Goal: Information Seeking & Learning: Learn about a topic

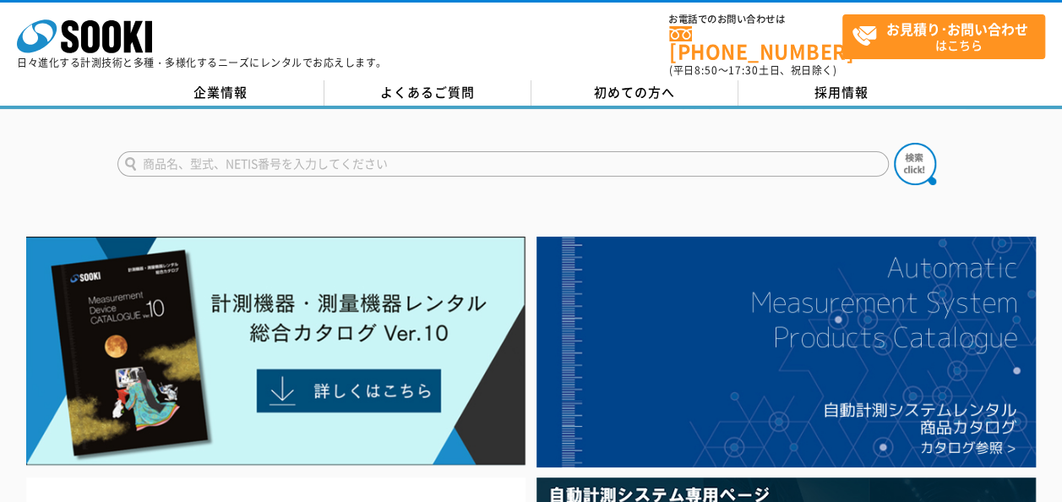
click at [509, 151] on input "text" at bounding box center [502, 163] width 771 height 25
type input "振動計"
click at [919, 153] on img at bounding box center [915, 164] width 42 height 42
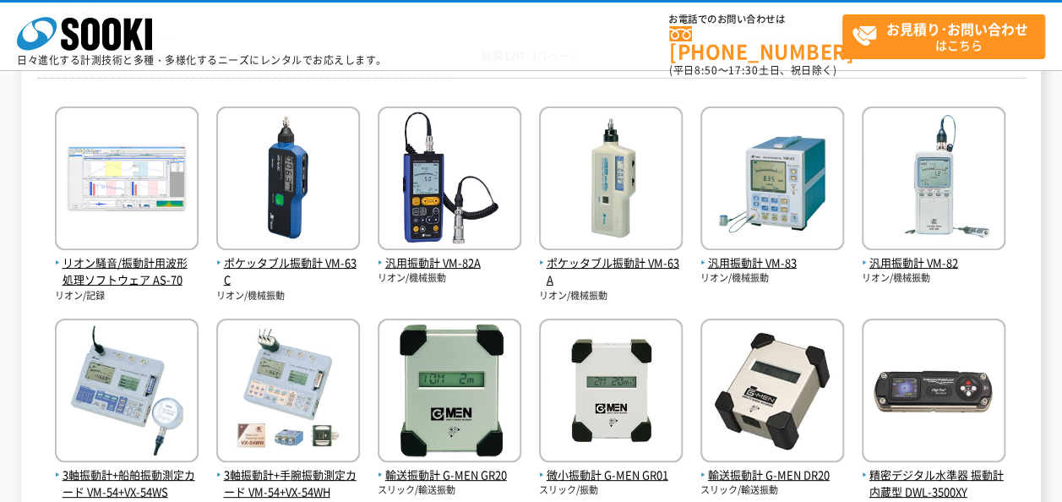
scroll to position [253, 0]
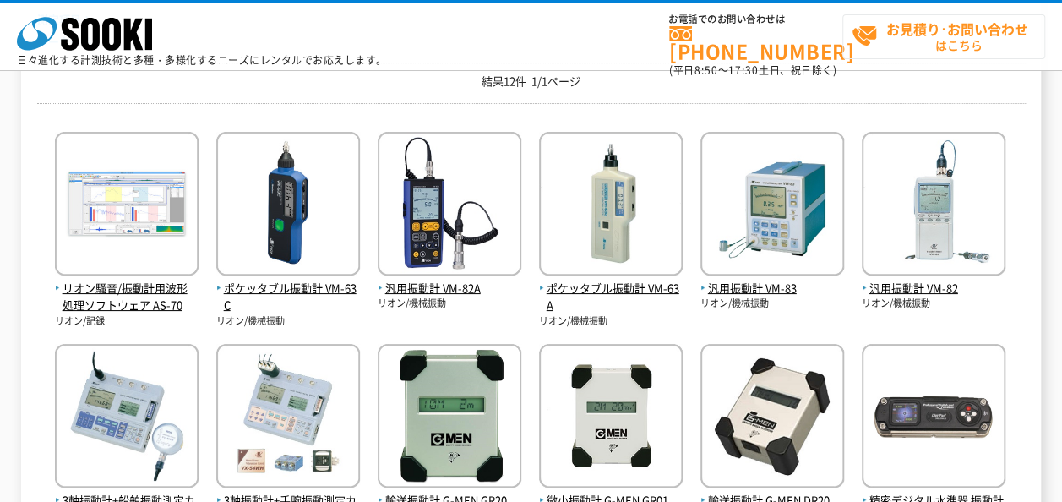
click at [911, 42] on span "お見積り･お問い合わせ はこちら" at bounding box center [948, 36] width 193 height 42
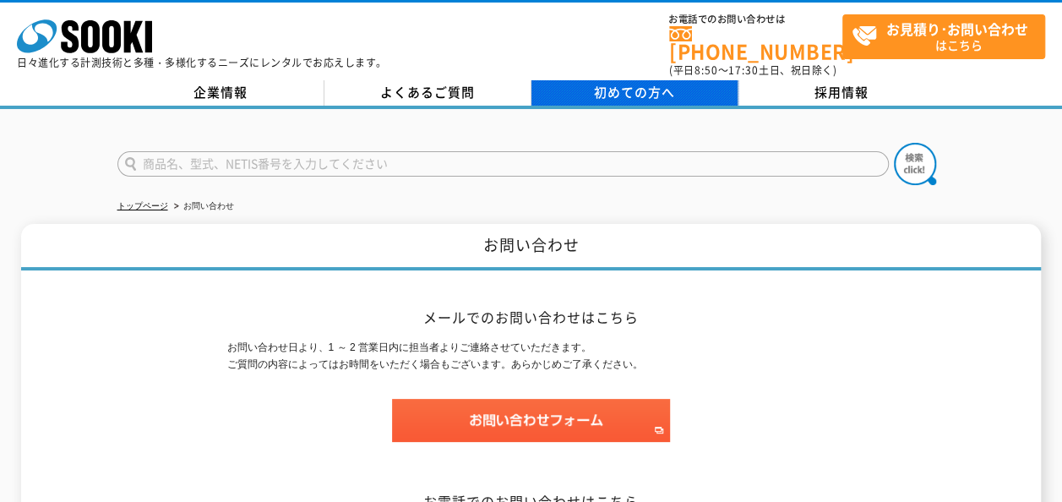
click at [632, 84] on span "初めての方へ" at bounding box center [634, 92] width 81 height 19
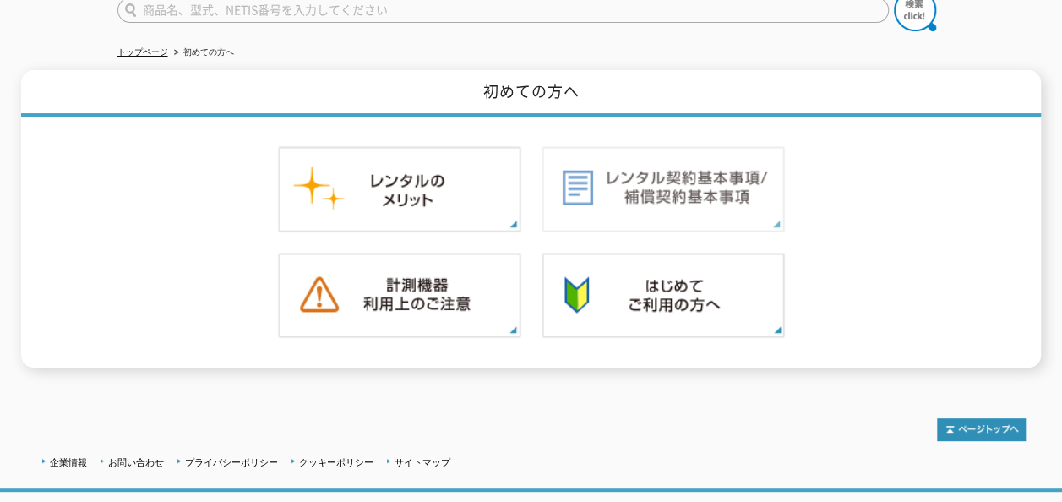
scroll to position [163, 0]
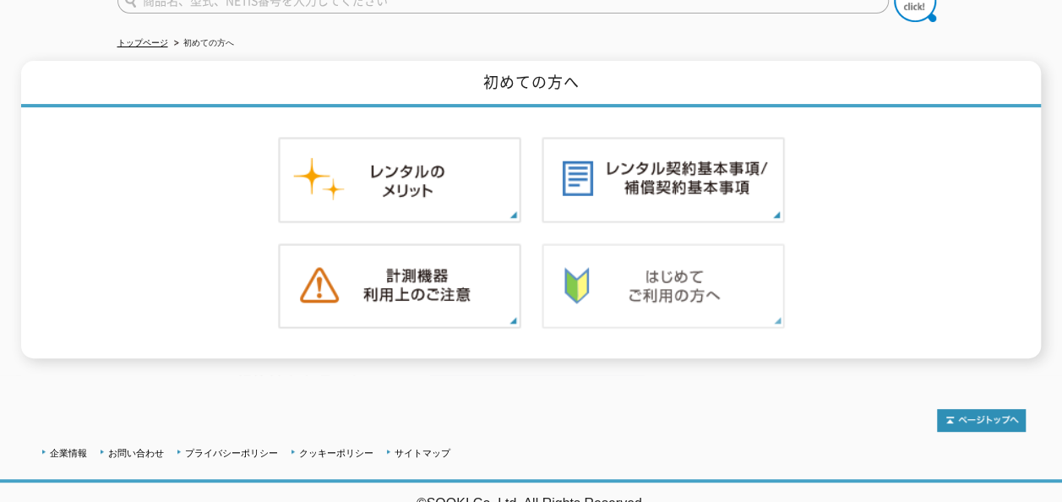
click at [696, 276] on img at bounding box center [663, 286] width 243 height 86
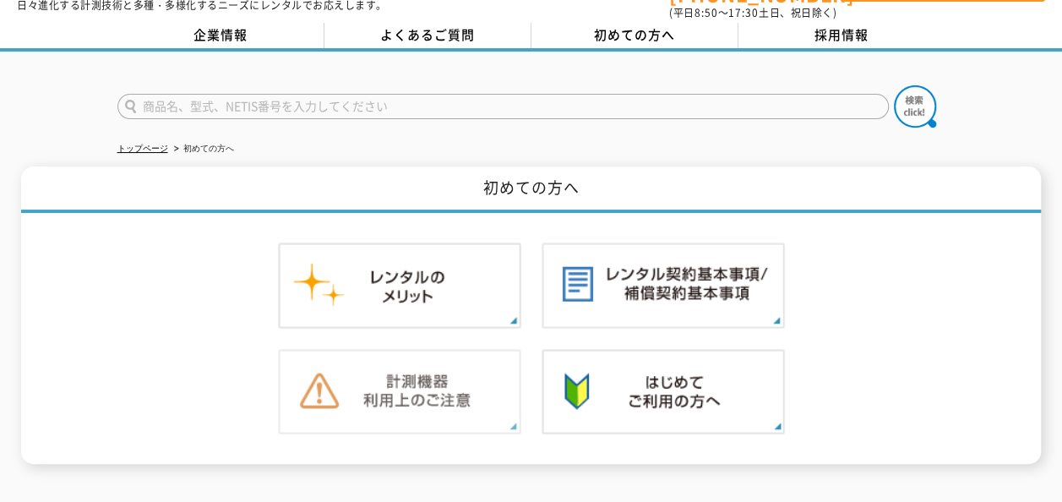
scroll to position [0, 0]
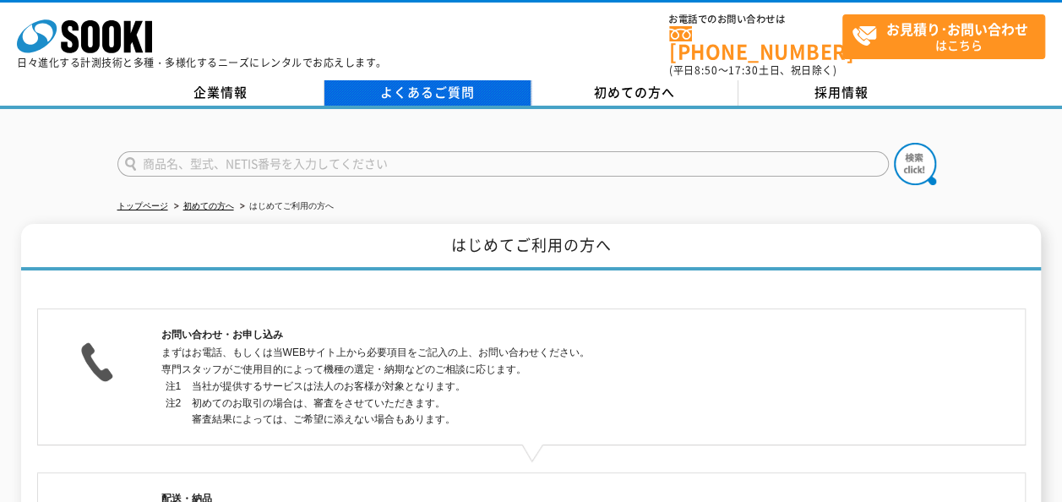
click at [478, 81] on link "よくあるご質問" at bounding box center [427, 92] width 207 height 25
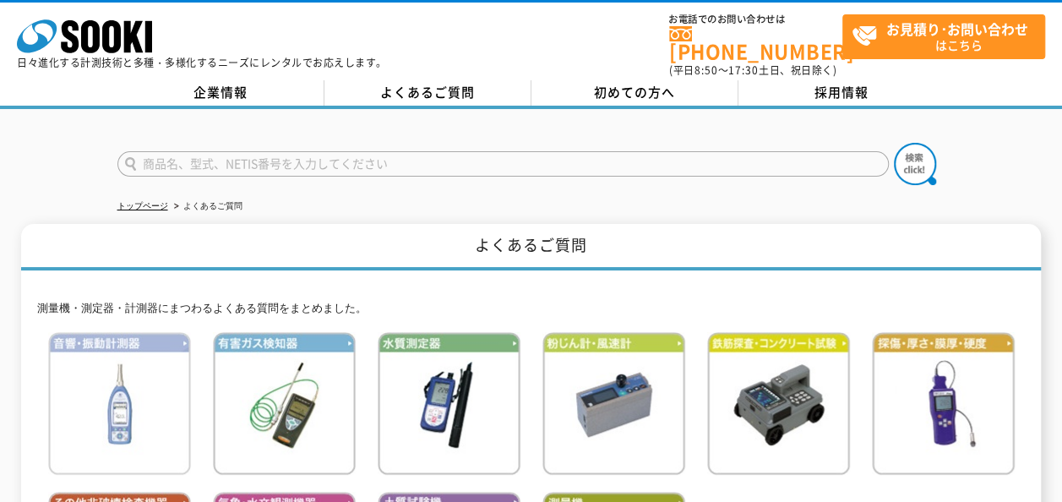
click at [157, 407] on img at bounding box center [119, 403] width 143 height 143
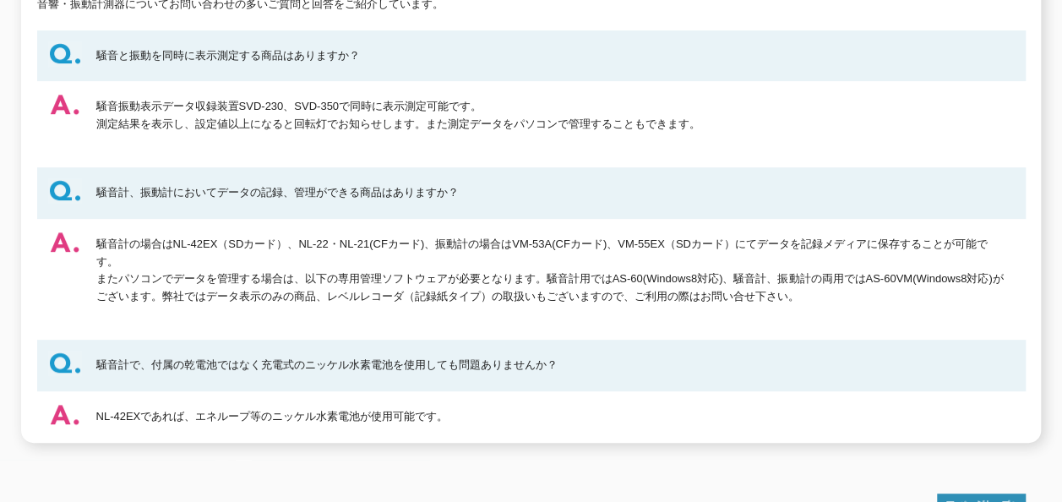
scroll to position [338, 0]
